Goal: Task Accomplishment & Management: Manage account settings

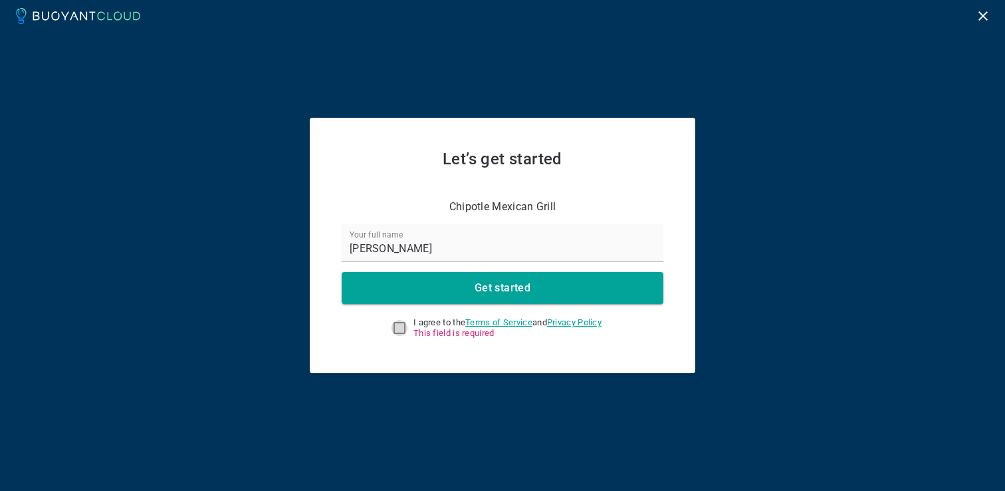
click at [392, 328] on input "I agree to the Terms of Service and Privacy Policy This field is required" at bounding box center [400, 328] width 16 height 16
checkbox input "true"
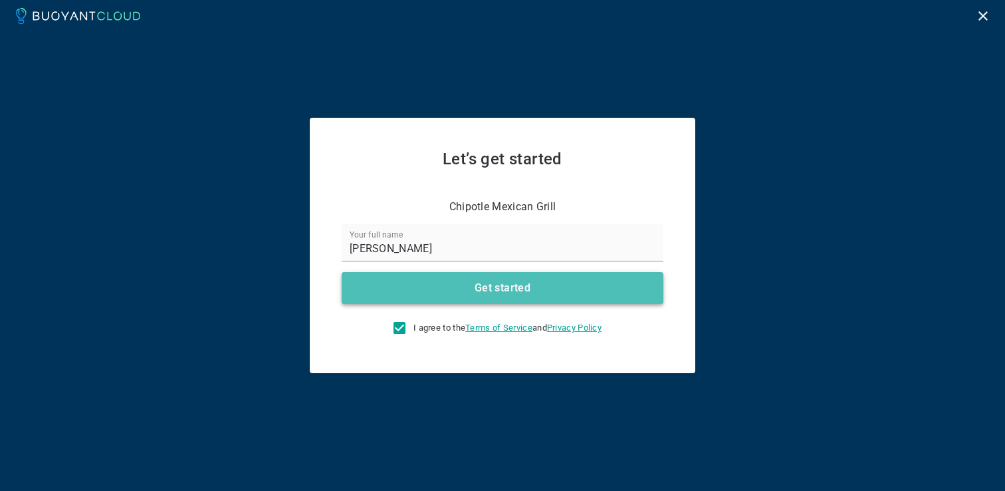
click at [477, 291] on h4 "Get started" at bounding box center [503, 287] width 56 height 13
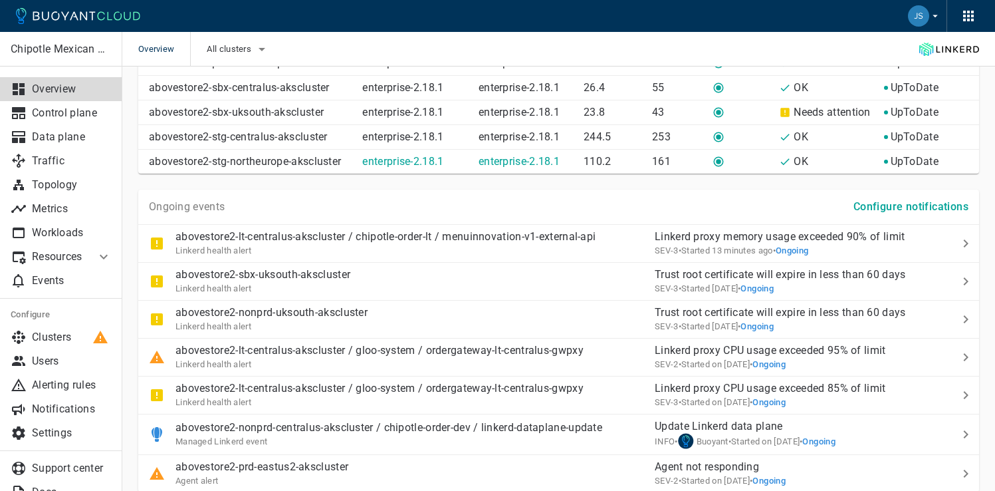
scroll to position [868, 0]
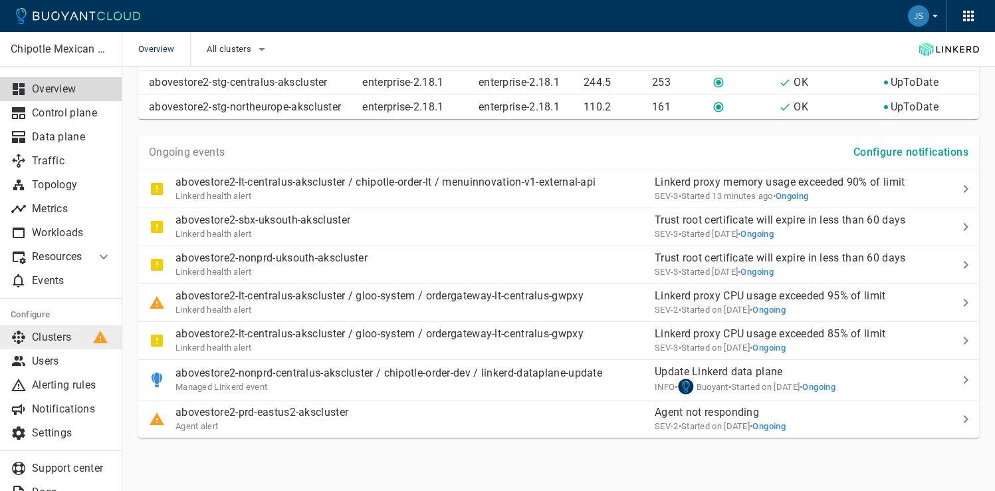
click at [50, 332] on p "Clusters" at bounding box center [72, 336] width 80 height 13
